Goal: Information Seeking & Learning: Check status

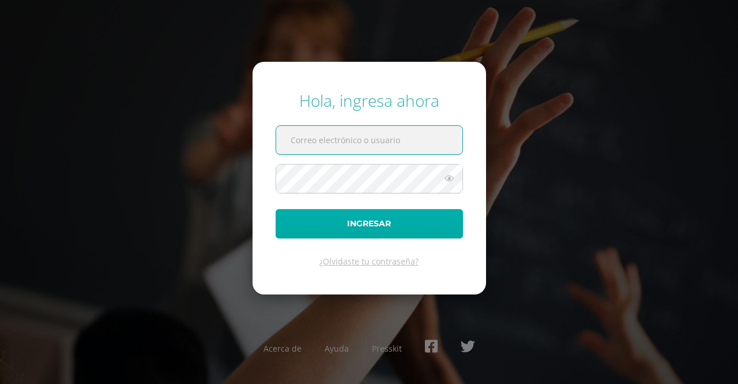
type input "[EMAIL_ADDRESS][DOMAIN_NAME]"
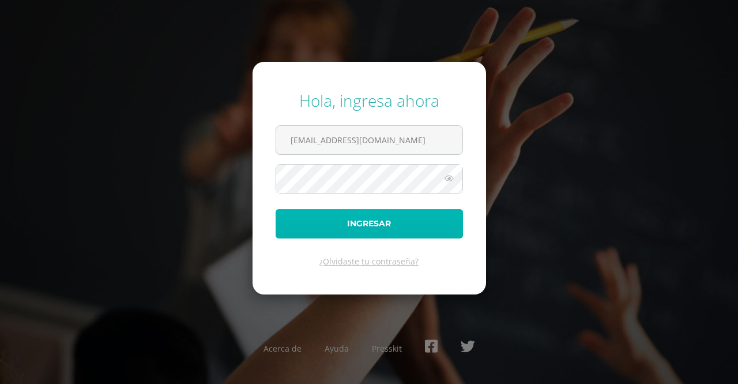
click at [393, 231] on button "Ingresar" at bounding box center [369, 223] width 187 height 29
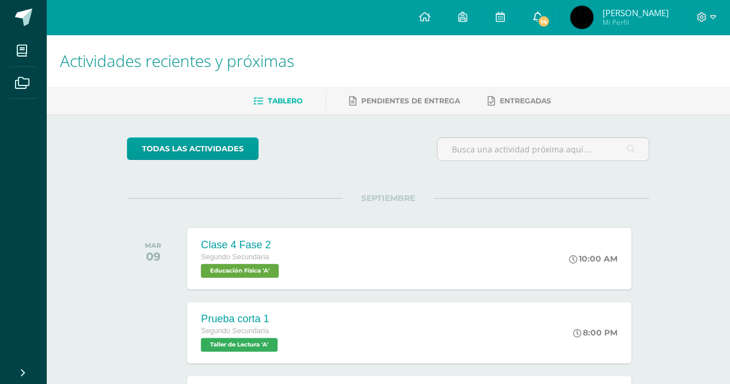
click at [534, 22] on icon at bounding box center [536, 17] width 9 height 10
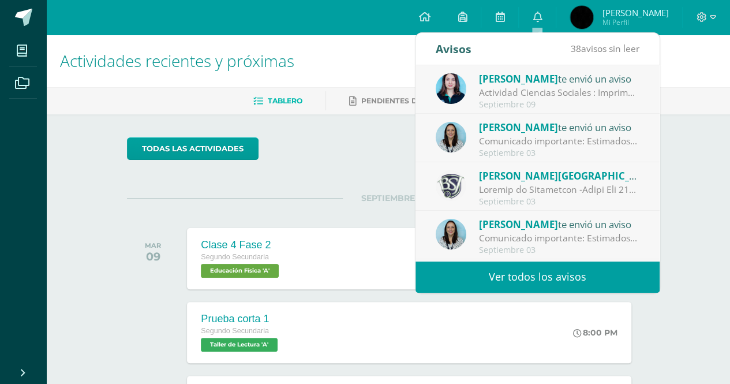
click at [543, 79] on div "Lisa Gámez te envió un aviso" at bounding box center [559, 78] width 160 height 15
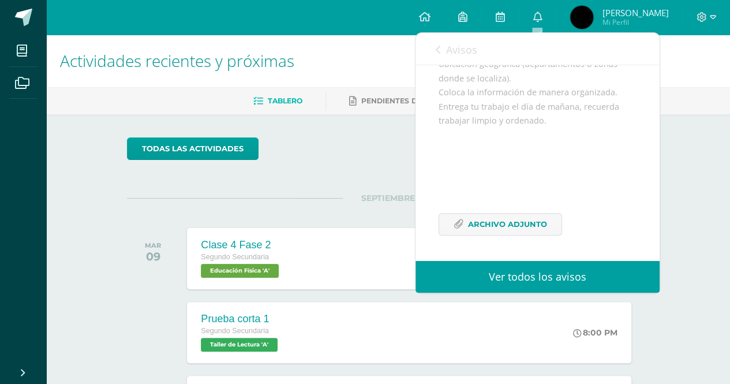
scroll to position [291, 0]
click at [526, 224] on span "Archivo Adjunto" at bounding box center [507, 223] width 79 height 21
click at [442, 54] on link "Avisos" at bounding box center [457, 49] width 42 height 33
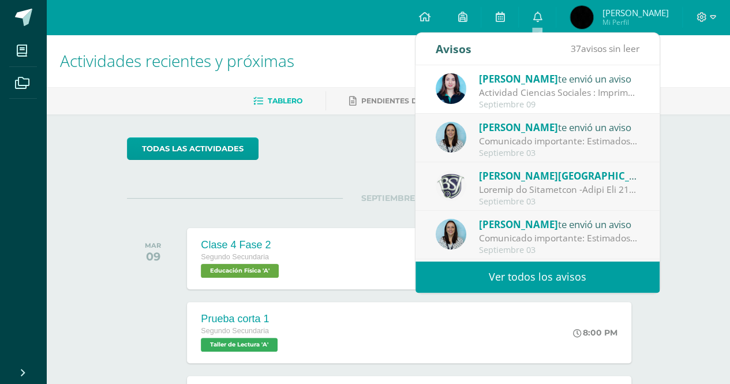
click at [448, 275] on link "Ver todos los avisos" at bounding box center [537, 277] width 244 height 32
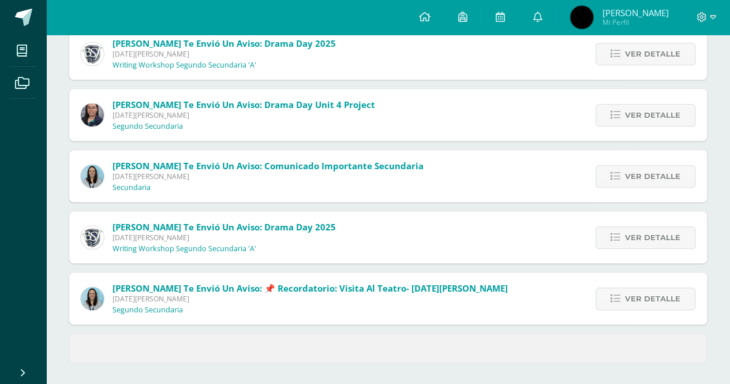
scroll to position [457, 0]
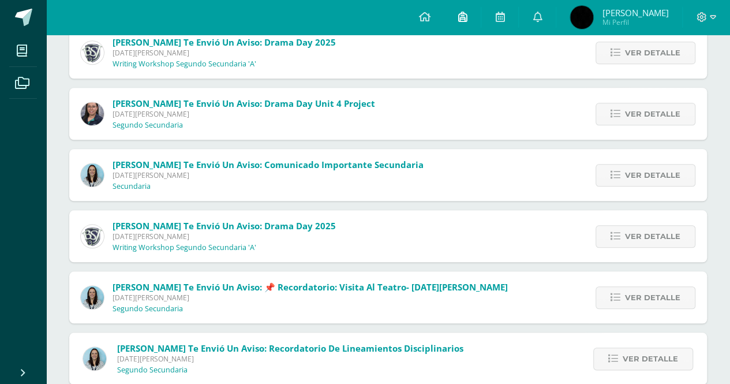
click at [461, 17] on icon at bounding box center [461, 17] width 9 height 10
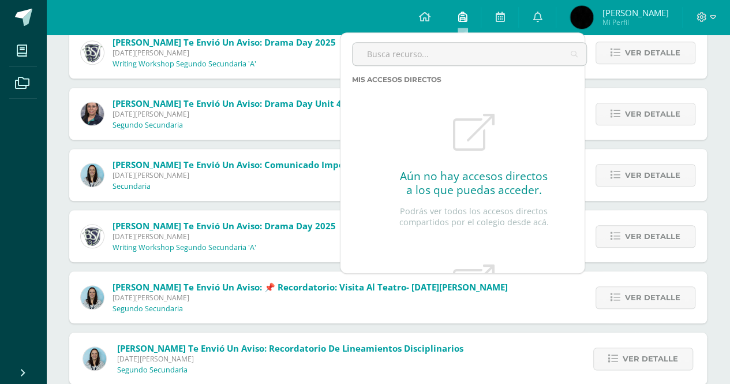
click at [461, 17] on icon at bounding box center [461, 17] width 9 height 10
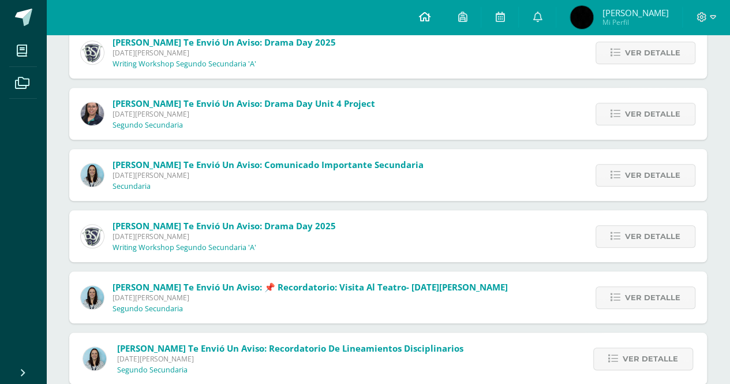
click at [418, 20] on icon at bounding box center [424, 17] width 12 height 10
click at [423, 14] on icon at bounding box center [424, 17] width 12 height 10
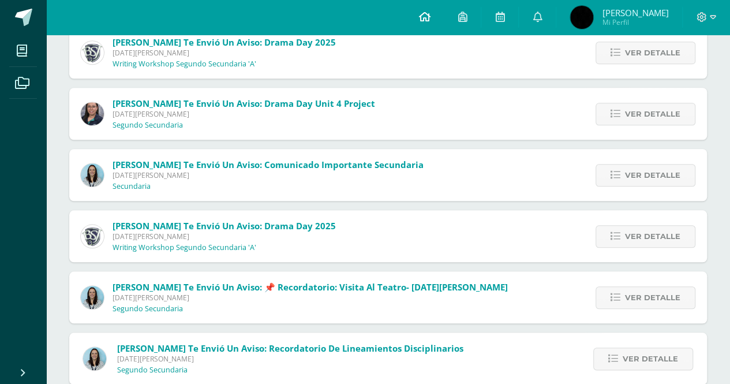
click at [423, 14] on icon at bounding box center [424, 17] width 12 height 10
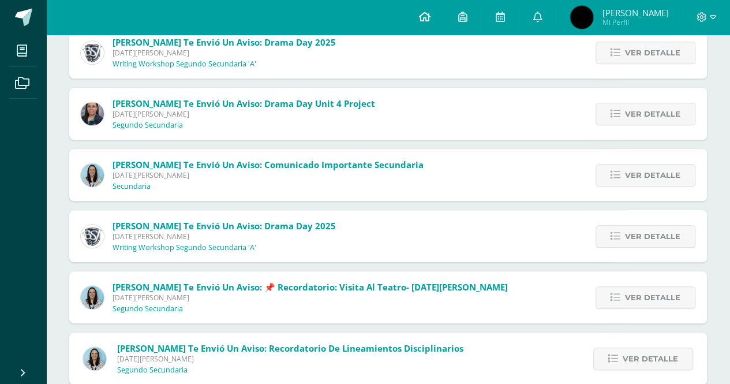
click at [423, 14] on icon at bounding box center [424, 17] width 12 height 10
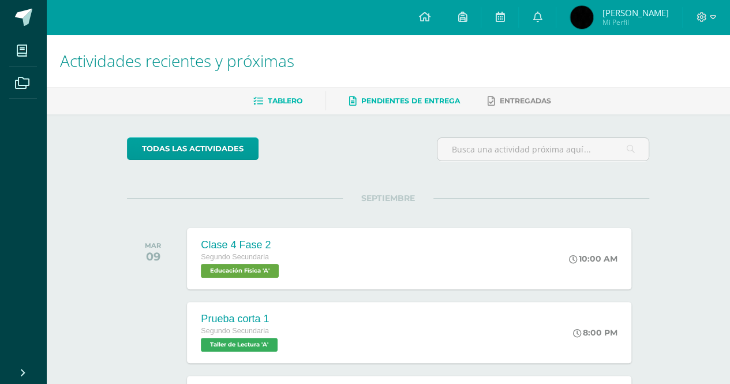
click at [387, 102] on span "Pendientes de entrega" at bounding box center [410, 100] width 99 height 9
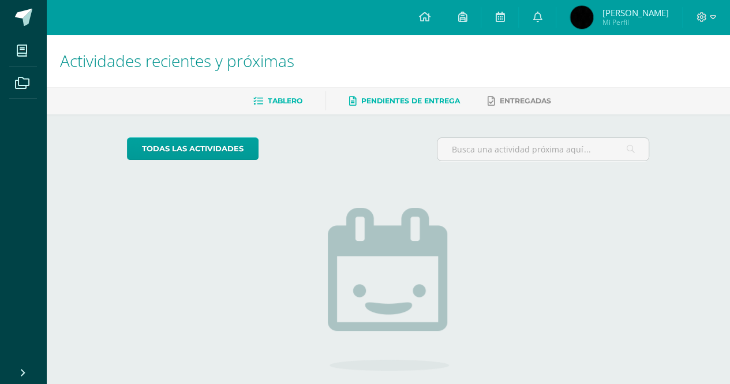
click at [283, 106] on link "Tablero" at bounding box center [277, 101] width 49 height 18
